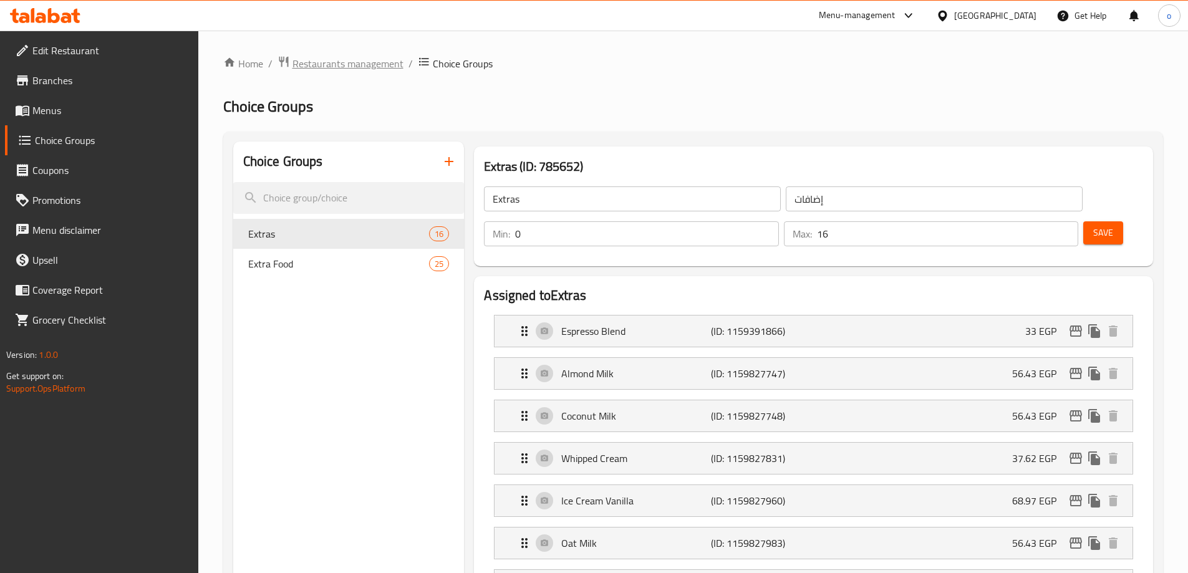
click at [336, 67] on span "Restaurants management" at bounding box center [347, 63] width 111 height 15
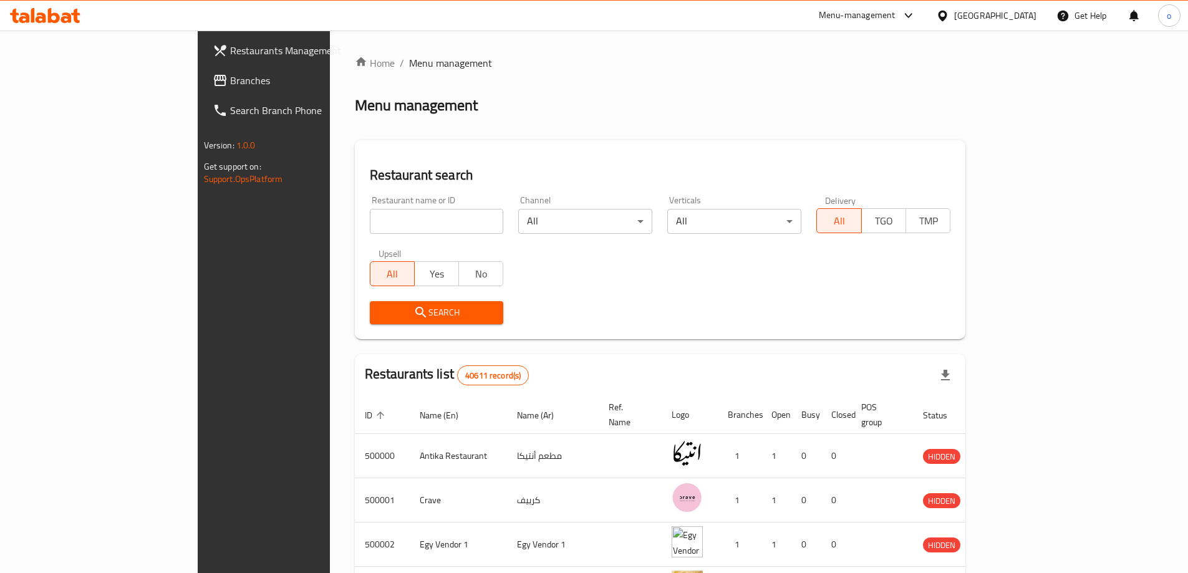
click at [230, 80] on span "Branches" at bounding box center [308, 80] width 156 height 15
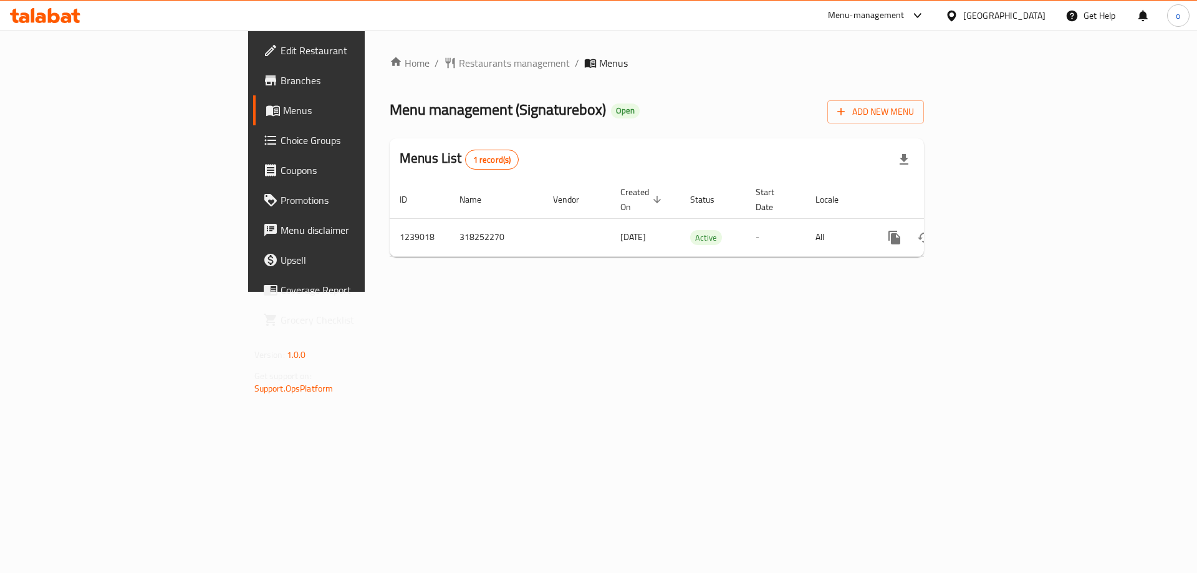
click at [281, 137] on span "Choice Groups" at bounding box center [360, 140] width 158 height 15
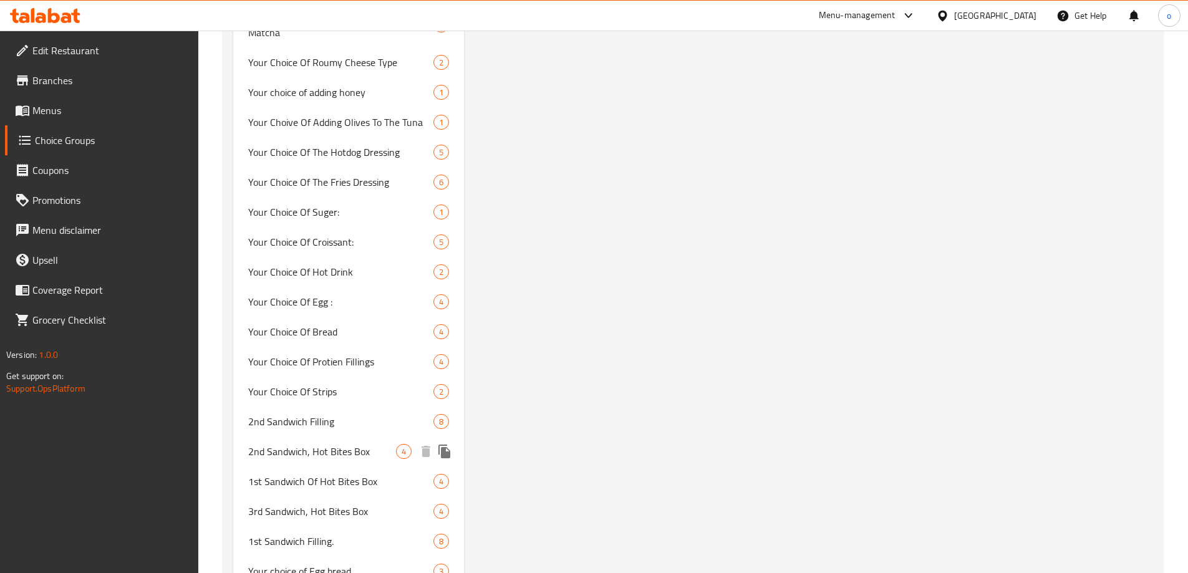
scroll to position [1226, 0]
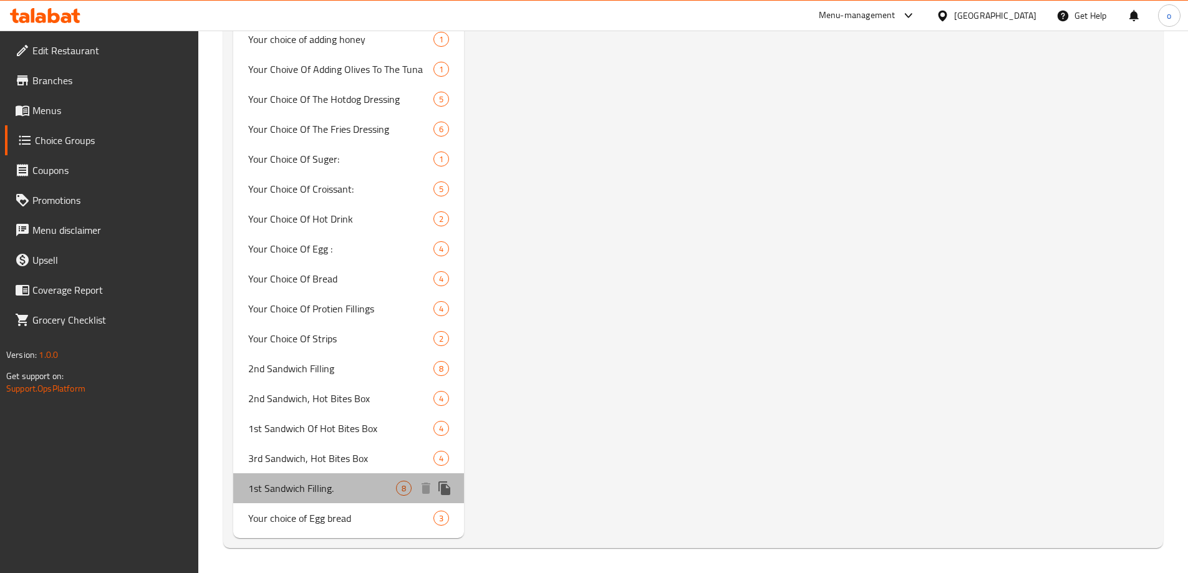
click at [324, 490] on span "1st Sandwich Filling." at bounding box center [322, 488] width 148 height 15
type input "1st Sandwich Filling."
type input "حشو أول سندوتش."
type input "6"
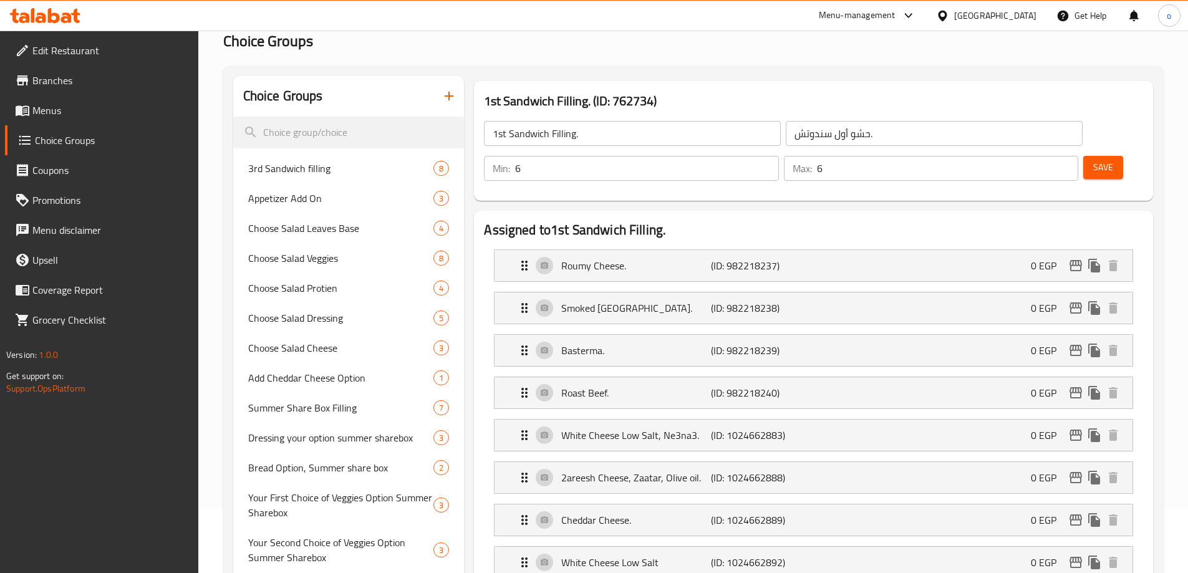
scroll to position [125, 0]
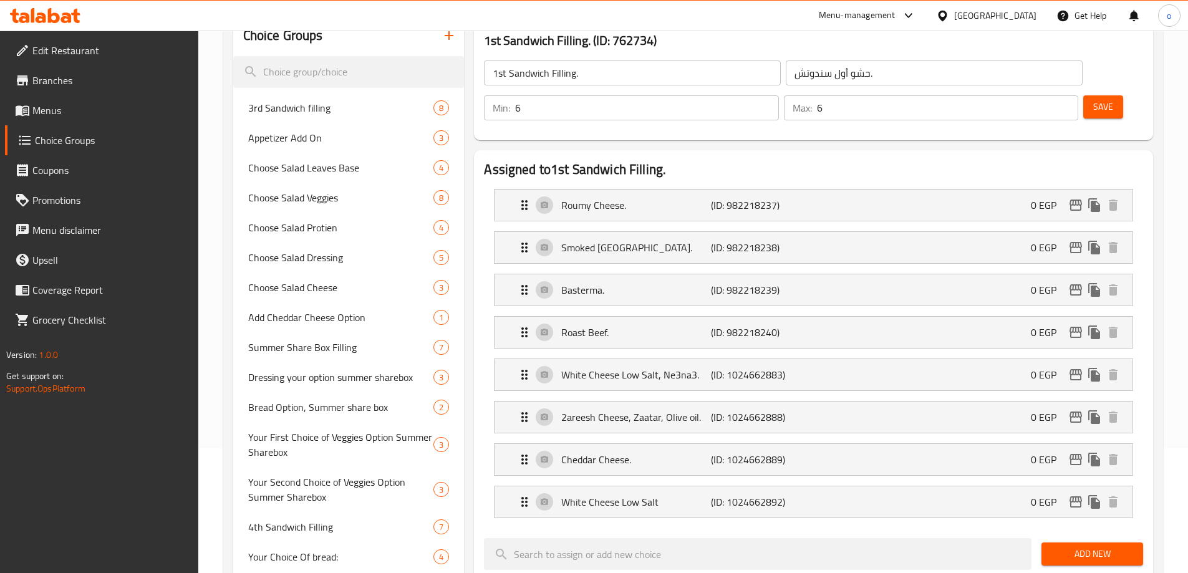
click at [731, 150] on div "Assigned to 1st Sandwich Filling. Roumy Cheese. (ID: 982218237) 0 EGP Name (En)…" at bounding box center [813, 563] width 679 height 826
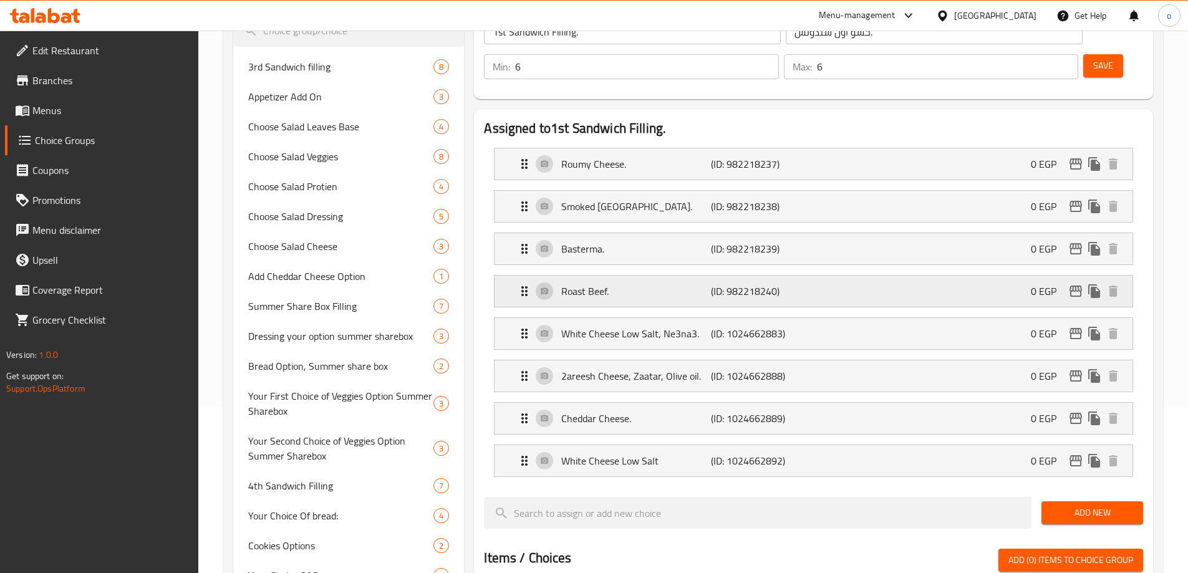
scroll to position [104, 0]
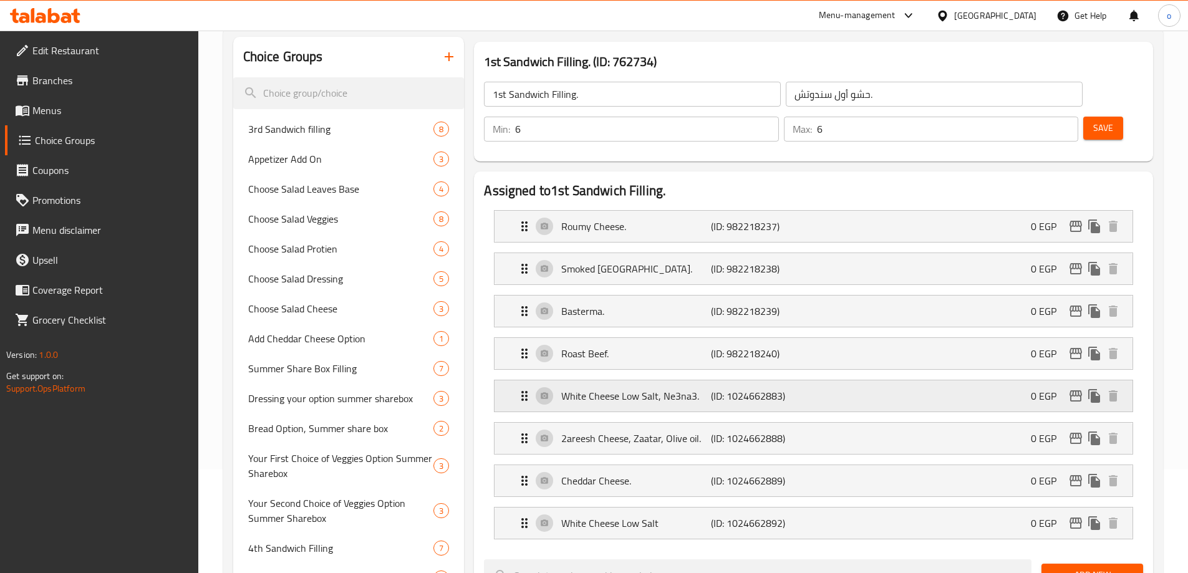
click at [622, 380] on div "White Cheese Low Salt, Ne3na3. (ID: 1024662883) 0 EGP" at bounding box center [817, 395] width 601 height 31
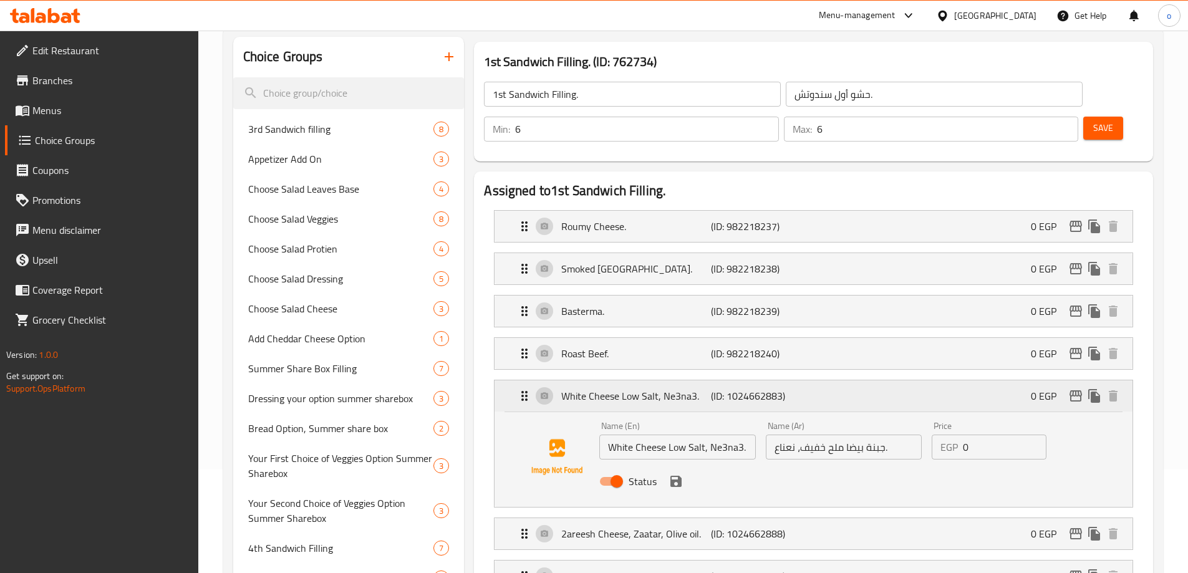
click at [626, 389] on p "White Cheese Low Salt, Ne3na3." at bounding box center [635, 396] width 149 height 15
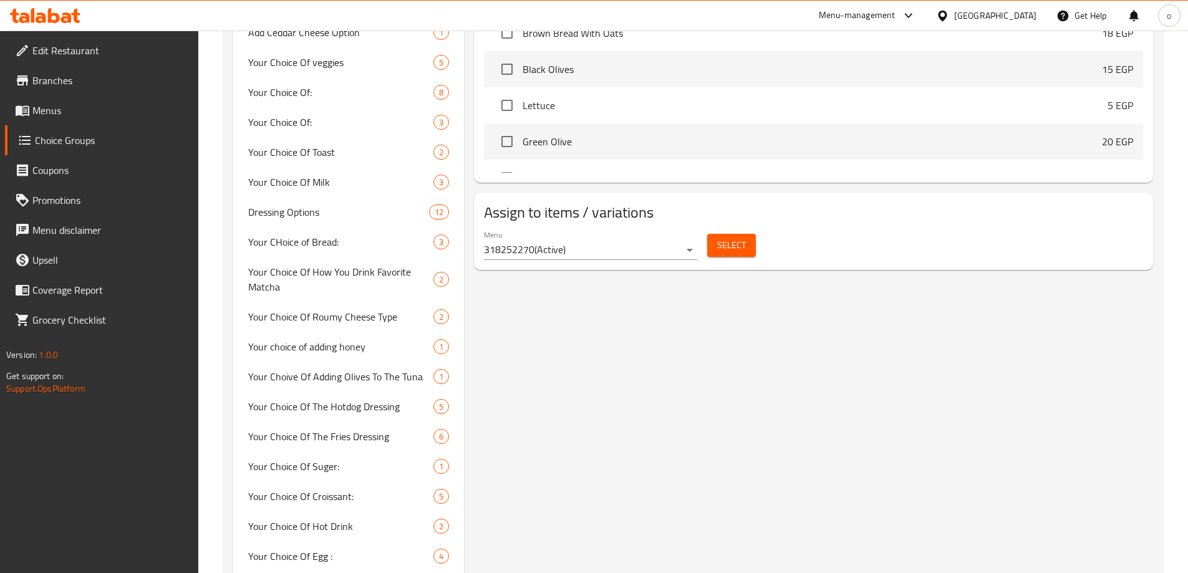
scroll to position [1226, 0]
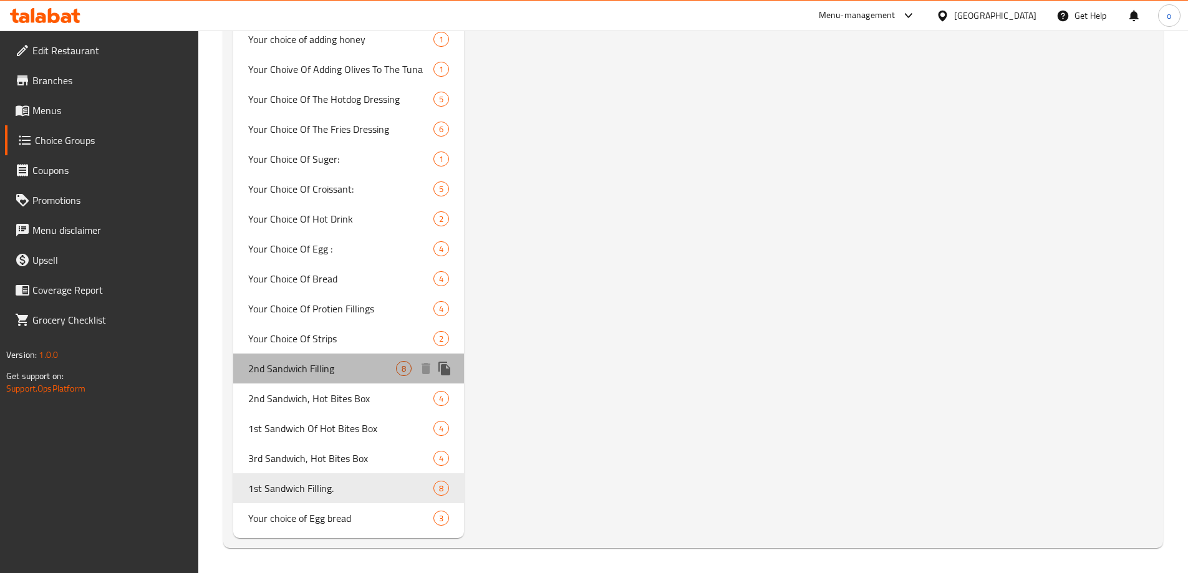
click at [278, 364] on span "2nd Sandwich Filling" at bounding box center [322, 368] width 148 height 15
type input "2nd Sandwich Filling"
type input "حشو السندوتش الثاني"
type input "1"
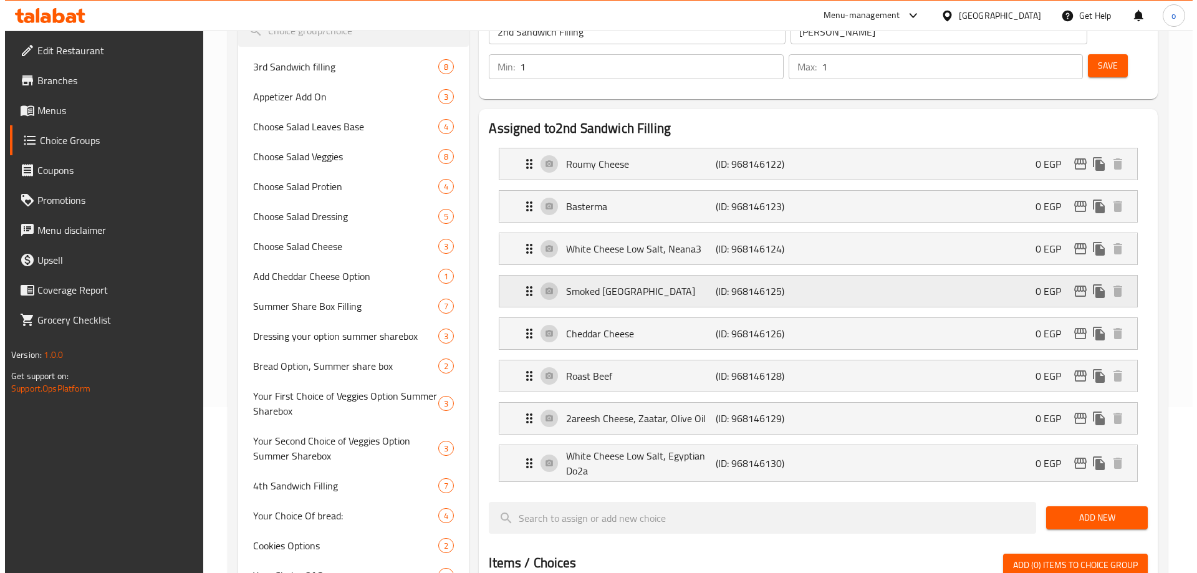
scroll to position [0, 0]
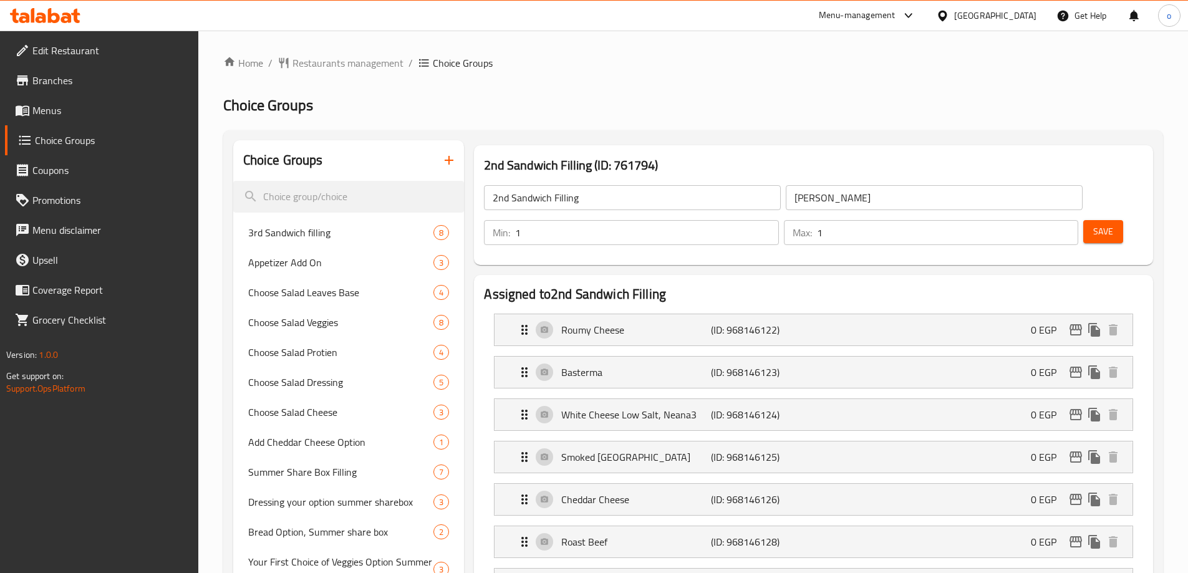
click at [781, 151] on div "2nd Sandwich Filling (ID: 761794) 2nd Sandwich Filling ​ حشو السندوتش الثاني ​ …" at bounding box center [813, 205] width 679 height 120
click at [326, 228] on span "3rd Sandwich filling" at bounding box center [322, 232] width 148 height 15
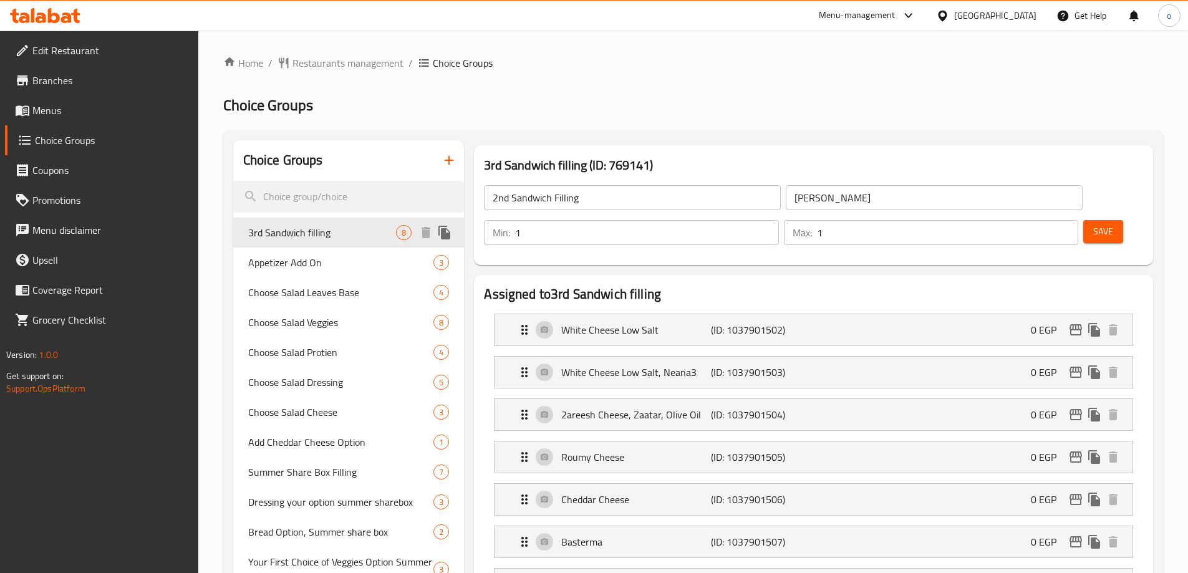
type input "3rd Sandwich filling"
type input "حشو السندويش الثالث"
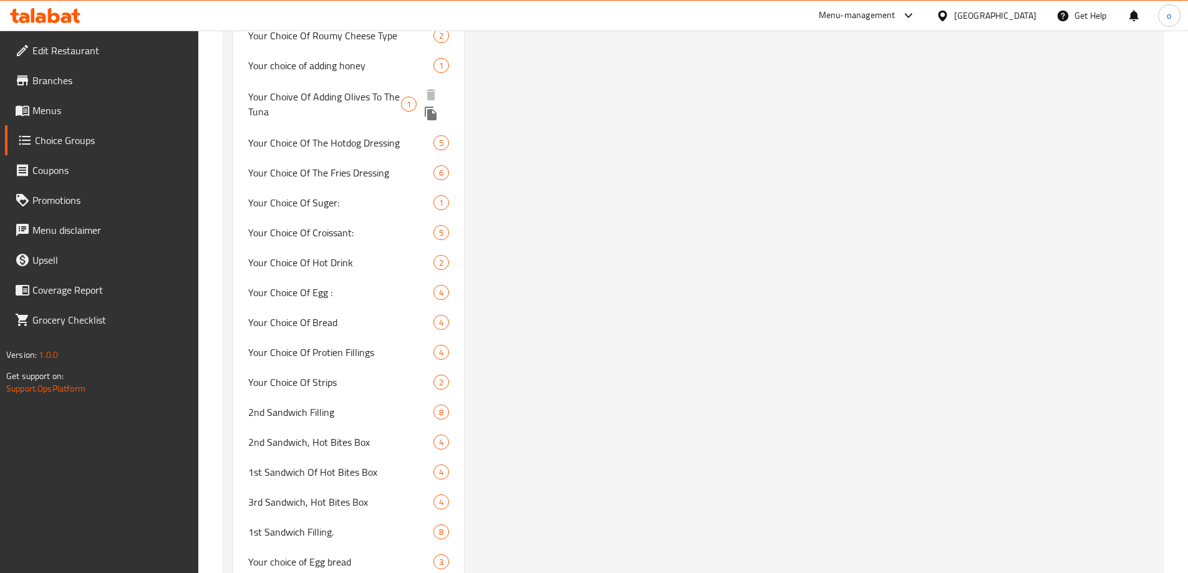
scroll to position [1226, 0]
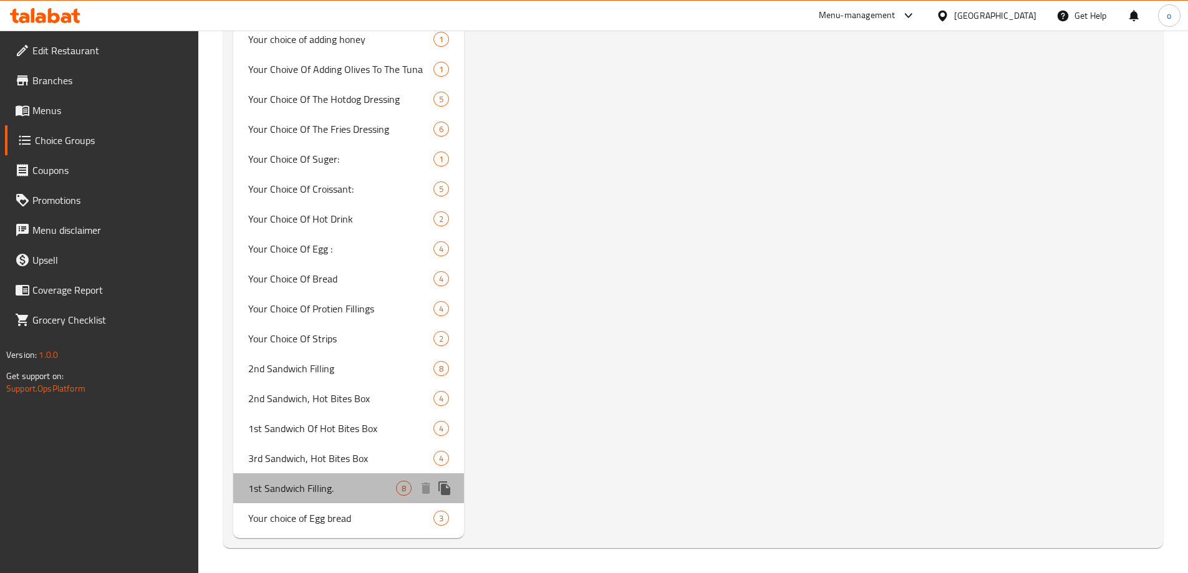
click at [316, 494] on span "1st Sandwich Filling." at bounding box center [322, 488] width 148 height 15
type input "1st Sandwich Filling."
type input "حشو أول سندوتش."
type input "6"
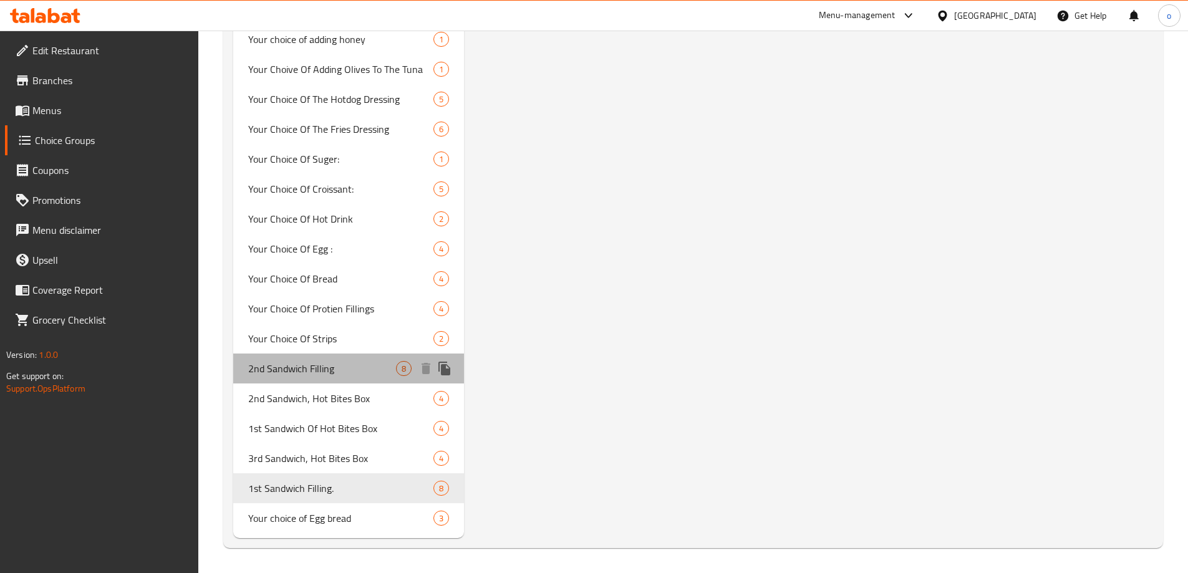
click at [295, 367] on span "2nd Sandwich Filling" at bounding box center [322, 368] width 148 height 15
type input "2nd Sandwich Filling"
type input "حشو السندوتش الثاني"
type input "1"
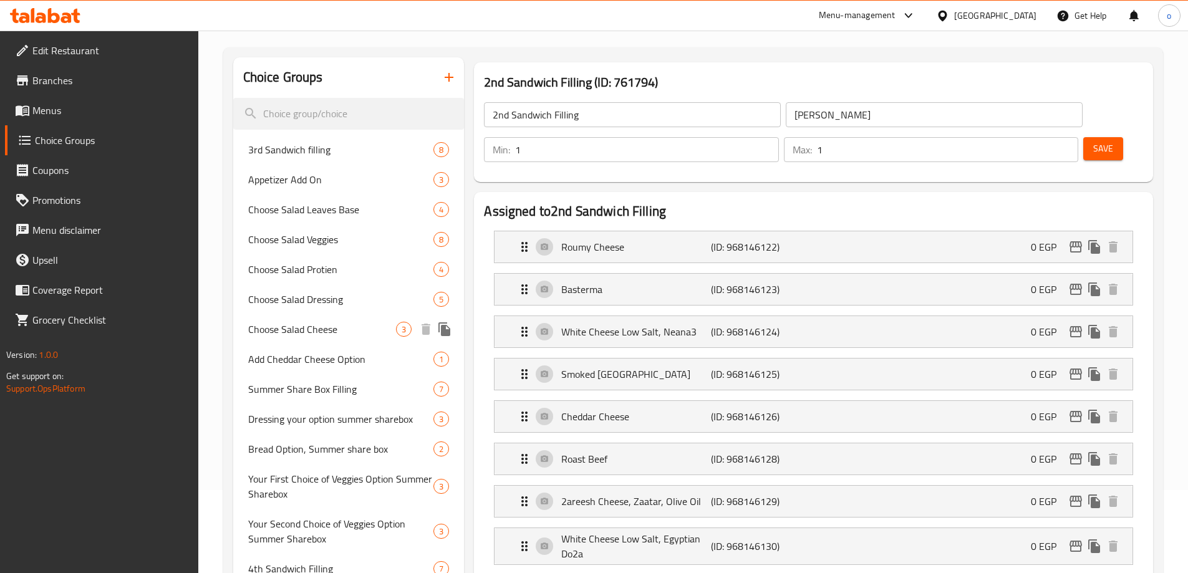
scroll to position [0, 0]
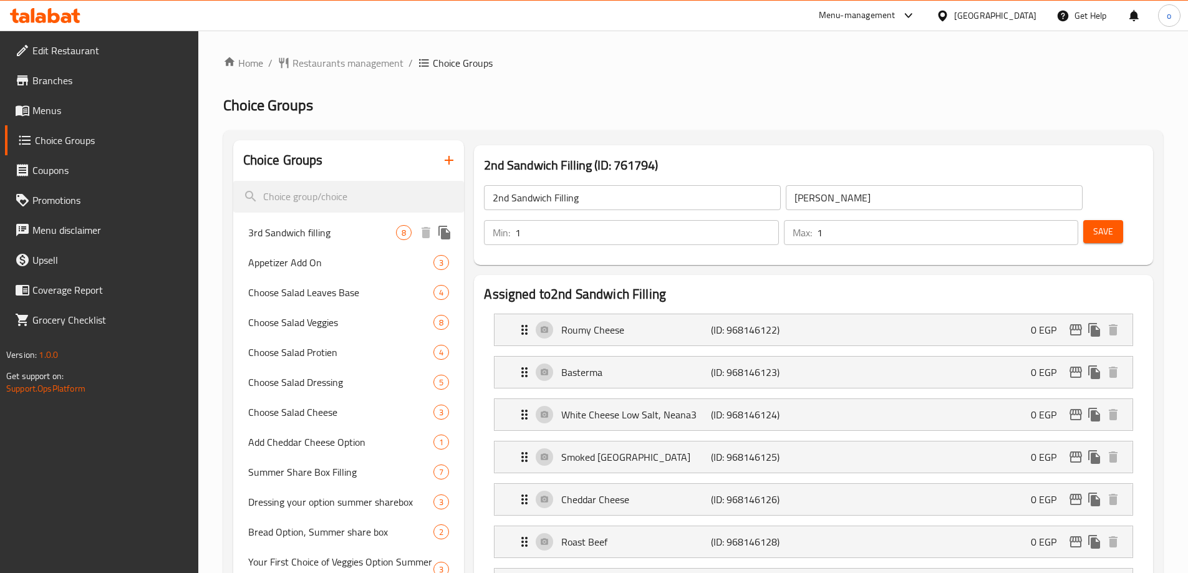
click at [339, 236] on span "3rd Sandwich filling" at bounding box center [322, 232] width 148 height 15
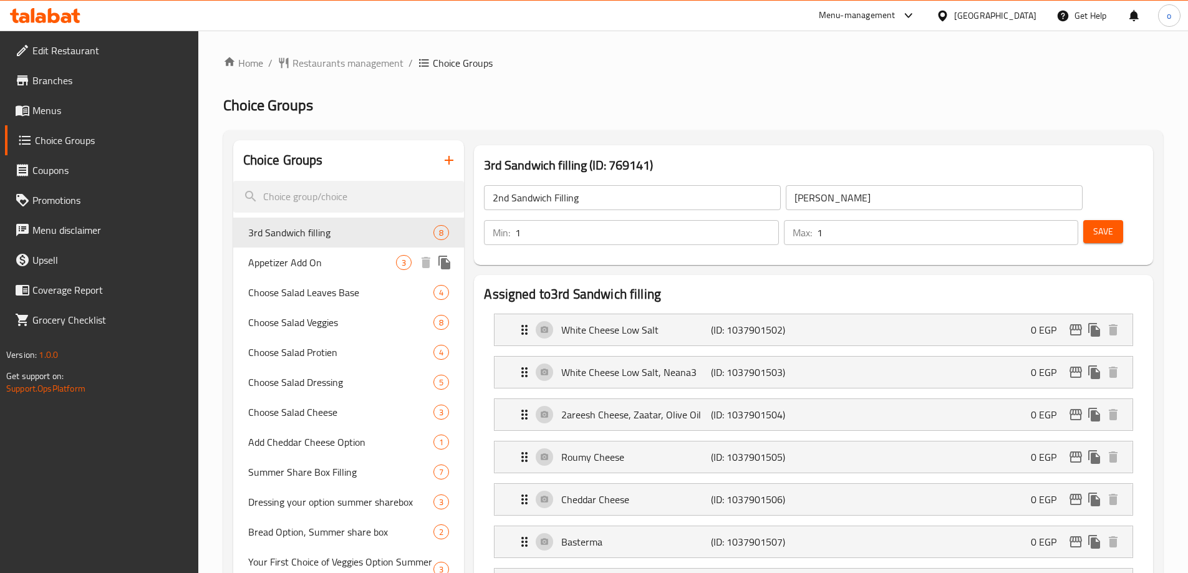
type input "3rd Sandwich filling"
type input "حشو السندويش الثالث"
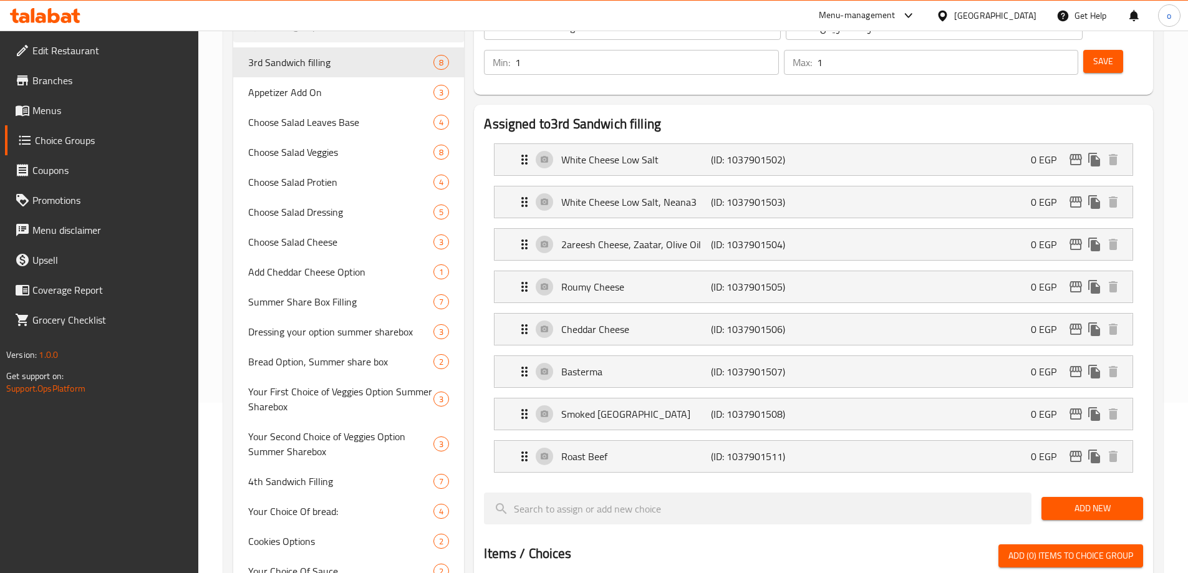
scroll to position [187, 0]
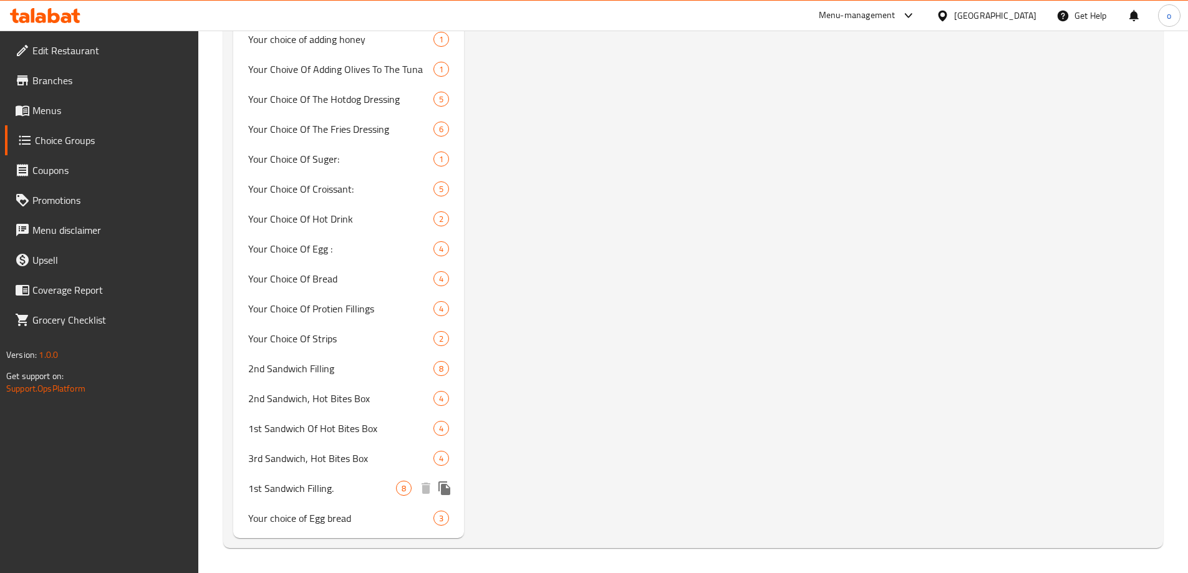
click at [387, 494] on span "1st Sandwich Filling." at bounding box center [322, 488] width 148 height 15
type input "1st Sandwich Filling."
type input "حشو أول سندوتش."
type input "6"
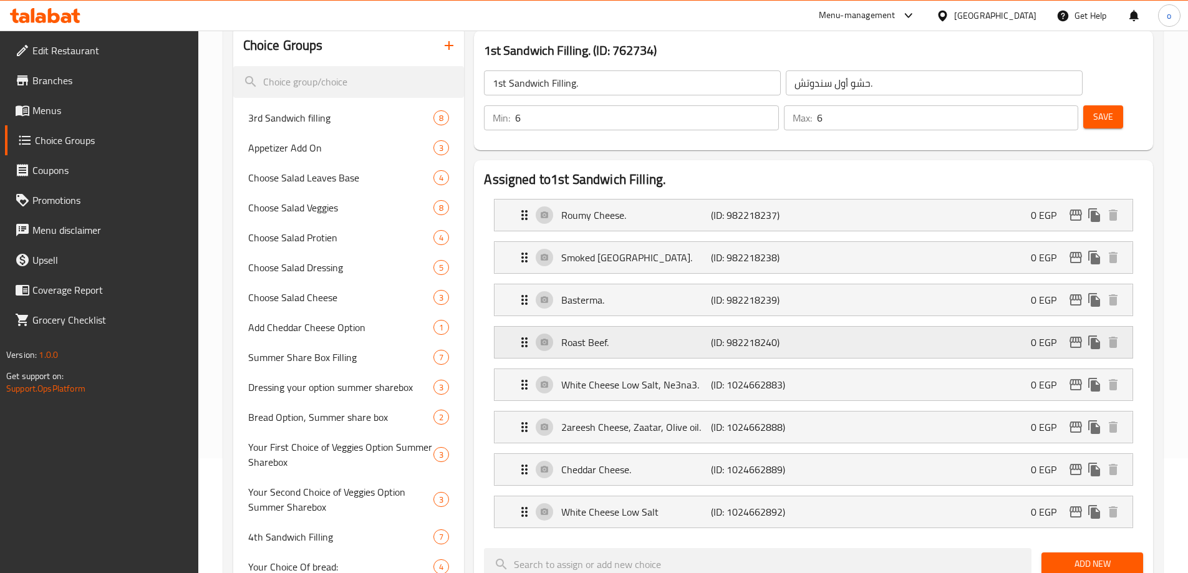
scroll to position [125, 0]
